Goal: Task Accomplishment & Management: Complete application form

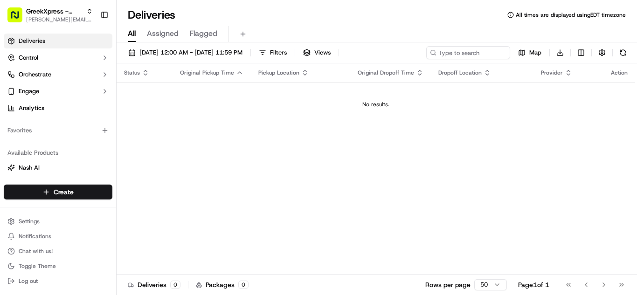
click at [89, 189] on html "GreekXpress - Plainview [EMAIL_ADDRESS][DOMAIN_NAME] Toggle Sidebar Deliveries …" at bounding box center [318, 147] width 637 height 295
click at [168, 203] on link "Delivery" at bounding box center [169, 209] width 104 height 17
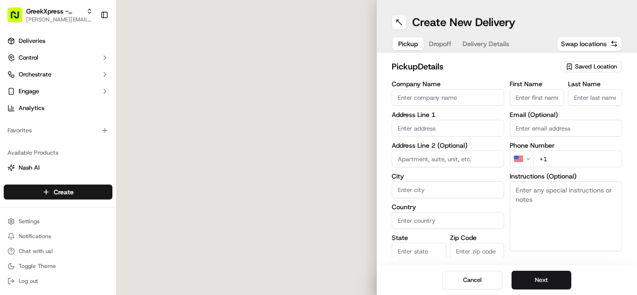
click at [602, 71] on div "Saved Location" at bounding box center [592, 66] width 62 height 11
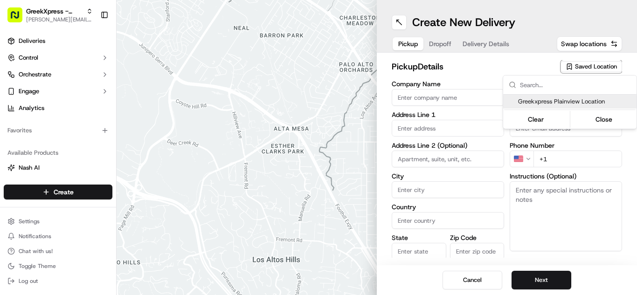
click at [590, 105] on span "Greekxpress Plainview Location" at bounding box center [575, 102] width 115 height 8
click at [610, 115] on div "Clear Close" at bounding box center [570, 119] width 132 height 17
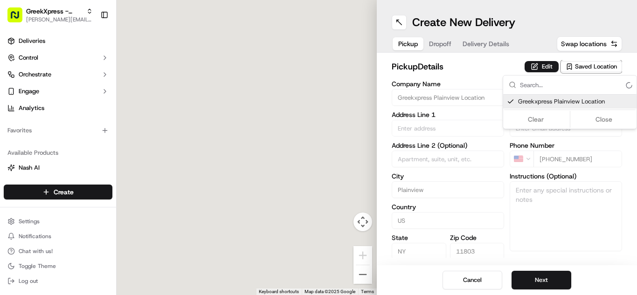
type input "Greekxpress Plainview Location"
type input "Plainview"
type input "US"
type input "NY"
type input "11803"
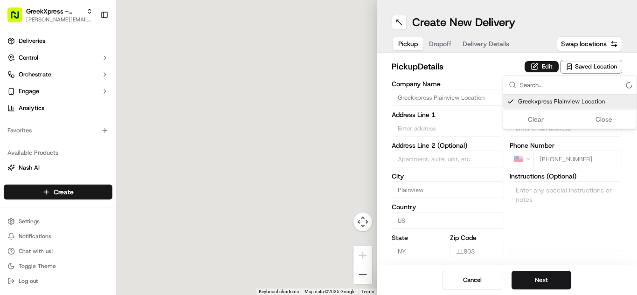
type input "Greek"
type input "Xpress"
type input "[PHONE_NUMBER]"
type input "[STREET_ADDRESS]"
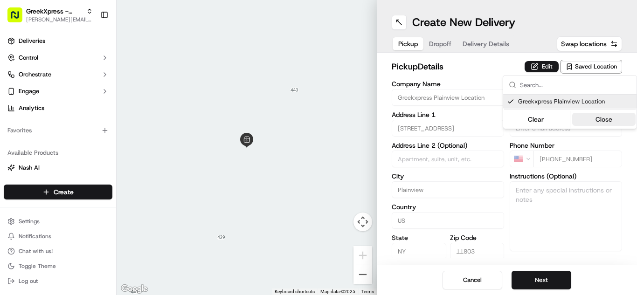
click at [611, 125] on button "Close" at bounding box center [604, 119] width 64 height 13
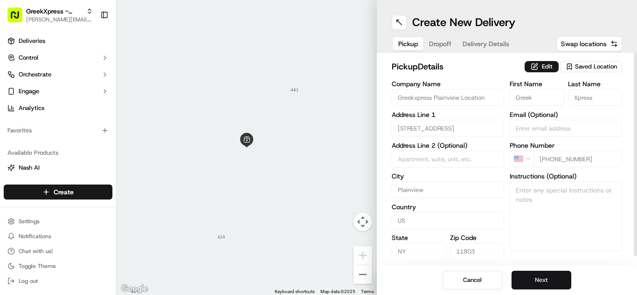
click at [557, 276] on button "Next" at bounding box center [542, 280] width 60 height 19
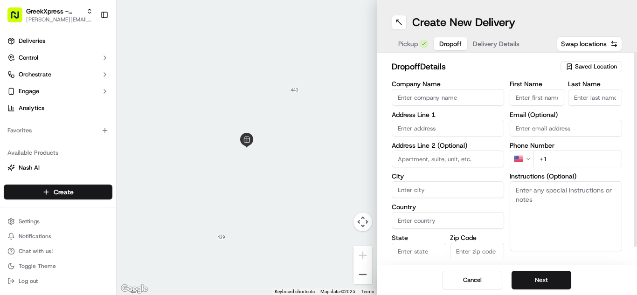
click at [421, 16] on div "Create New Delivery Pickup Dropoff Delivery Details Swap locations dropoff Deta…" at bounding box center [507, 147] width 260 height 295
click at [422, 19] on div "Create New Delivery Pickup Dropoff Delivery Details Swap locations dropoff Deta…" at bounding box center [507, 147] width 260 height 295
click at [479, 129] on input "text" at bounding box center [448, 128] width 112 height 17
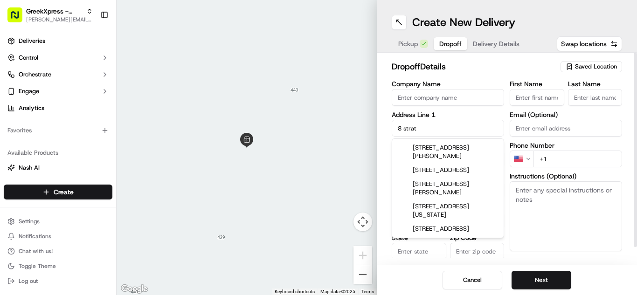
type input "[STREET_ADDRESS]"
type input "Plainview"
type input "[GEOGRAPHIC_DATA]"
type input "NY"
type input "11803"
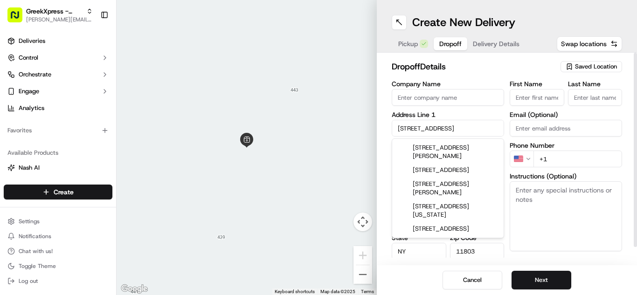
type input "[PERSON_NAME]"
type input "L."
type input "[PHONE_NUMBER]"
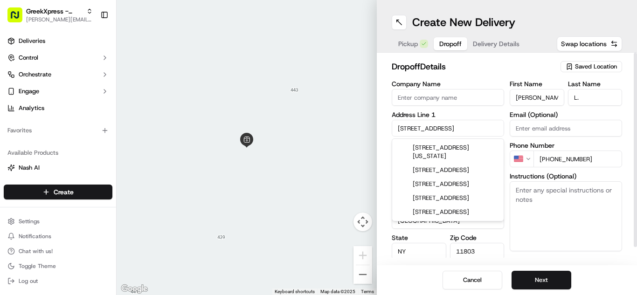
click at [585, 205] on textarea "Instructions (Optional)" at bounding box center [566, 216] width 112 height 70
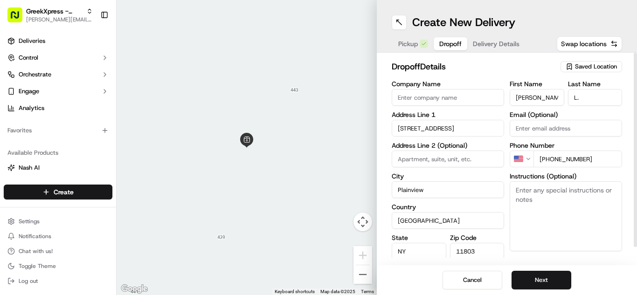
type textarea "L"
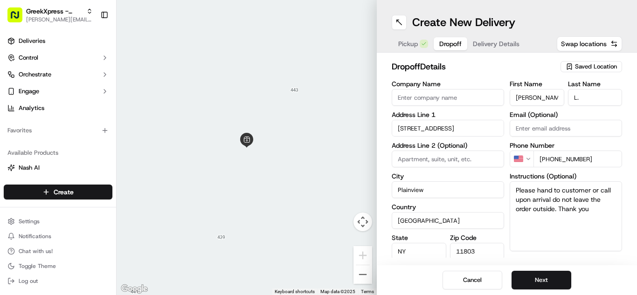
type textarea "Please hand to customer or call upon arrival do not leave the order outside. Th…"
click at [602, 275] on div "Cancel Next" at bounding box center [507, 280] width 260 height 30
click at [550, 280] on button "Next" at bounding box center [542, 280] width 60 height 19
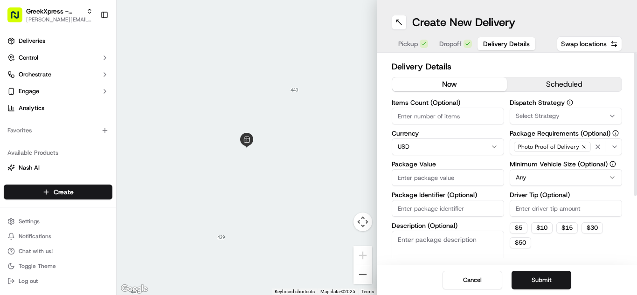
click at [491, 184] on input "Package Value" at bounding box center [448, 177] width 112 height 17
click at [490, 184] on input "Package Value" at bounding box center [448, 177] width 112 height 17
type input "46.35"
click at [575, 183] on html "GreekXpress - Plainview [EMAIL_ADDRESS][DOMAIN_NAME] Toggle Sidebar Deliveries …" at bounding box center [318, 147] width 637 height 295
click at [565, 211] on input "Driver Tip (Optional)" at bounding box center [566, 208] width 112 height 17
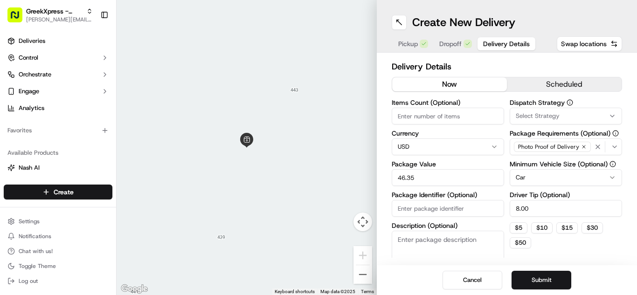
type input "8.00"
click at [546, 276] on button "Submit" at bounding box center [542, 280] width 60 height 19
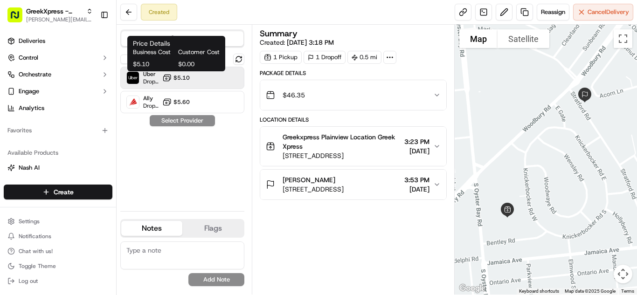
click at [172, 77] on button "$5.10" at bounding box center [176, 77] width 28 height 9
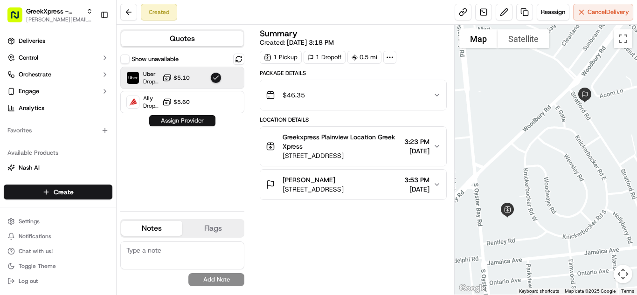
click at [192, 119] on button "Assign Provider" at bounding box center [182, 120] width 66 height 11
